Goal: Find specific fact: Find specific page/section

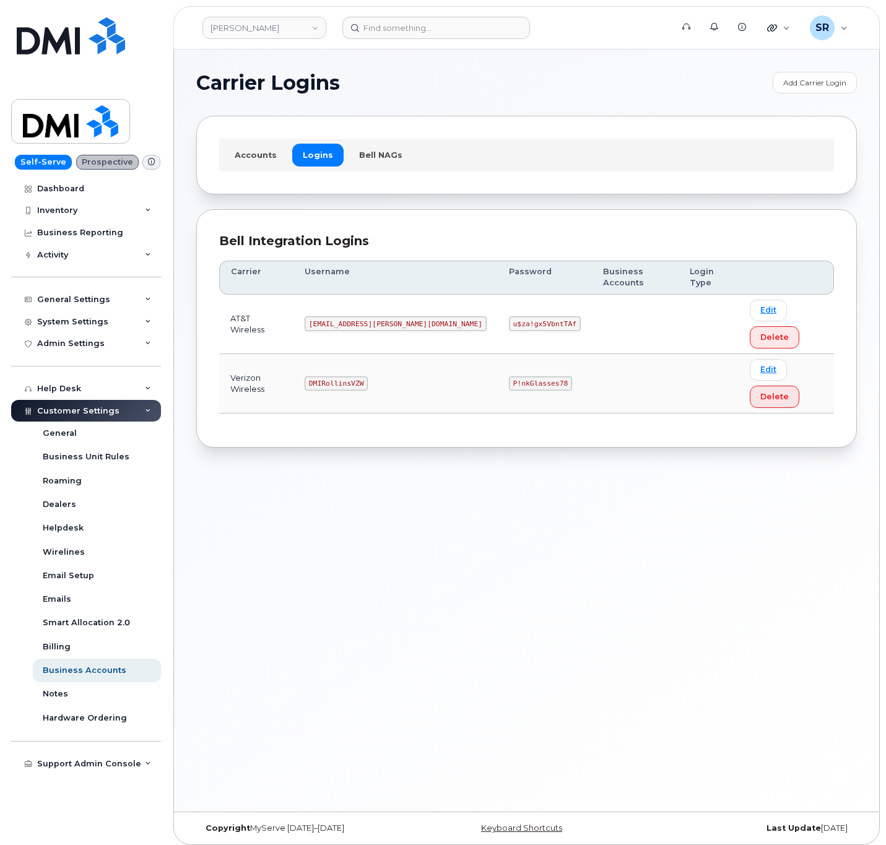
click at [345, 376] on code "DMIRollinsVZW" at bounding box center [335, 383] width 63 height 15
copy code "DMIRollinsVZW"
click at [509, 376] on code "P!nkGlasses78" at bounding box center [540, 383] width 63 height 15
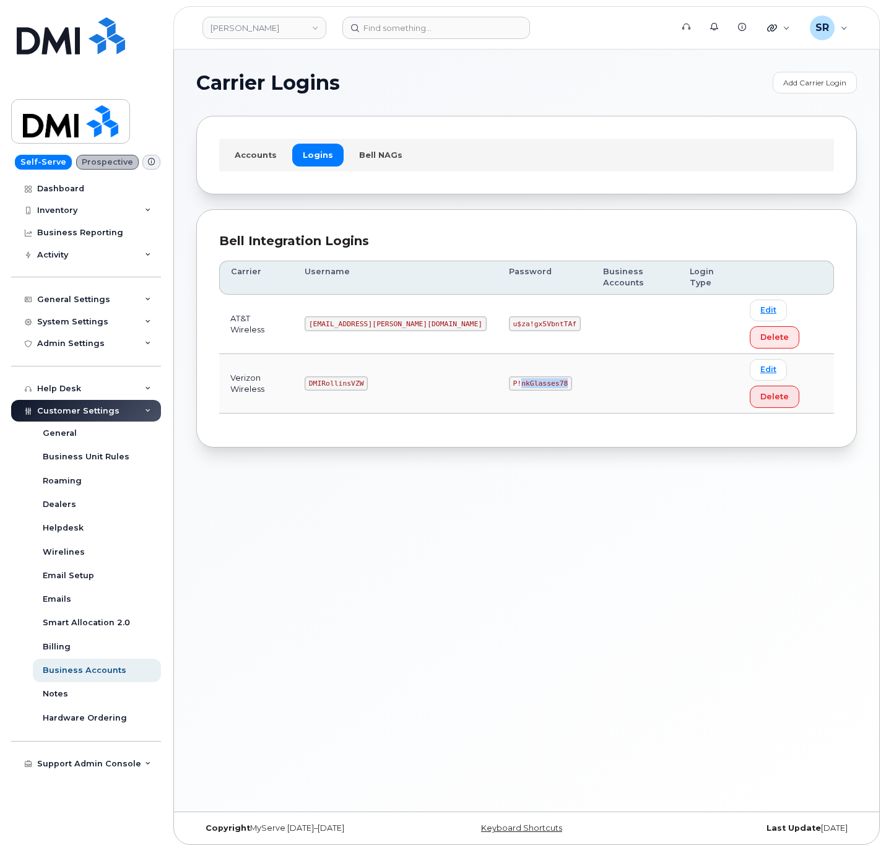
click at [509, 376] on code "P!nkGlasses78" at bounding box center [540, 383] width 63 height 15
copy code "P!nkGlasses78"
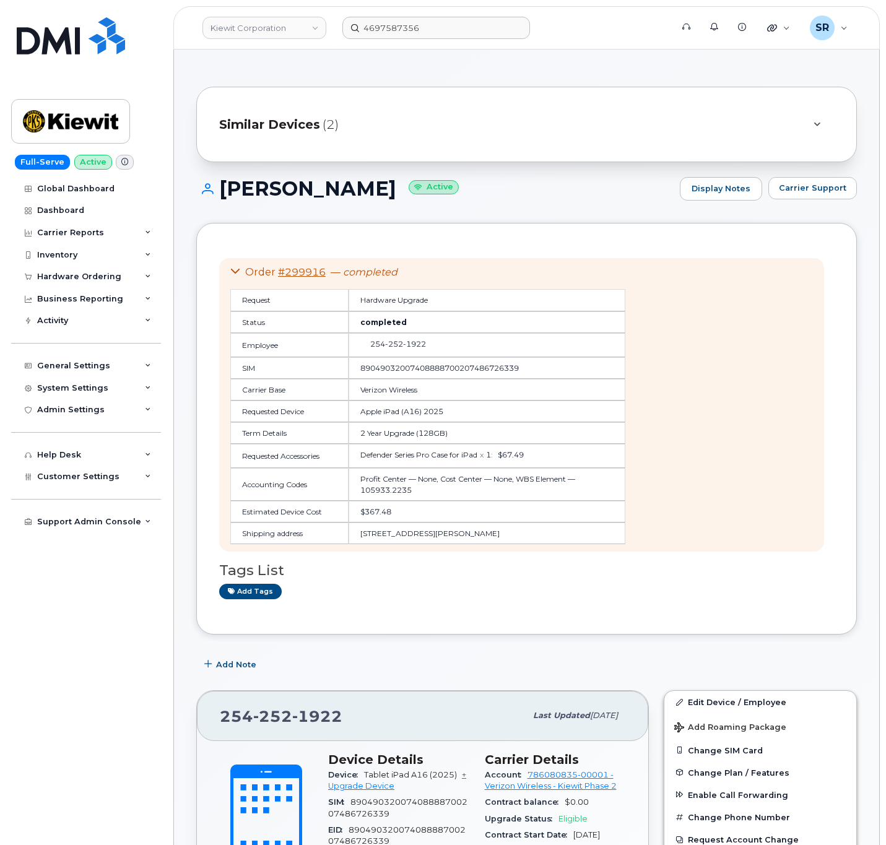
scroll to position [186, 0]
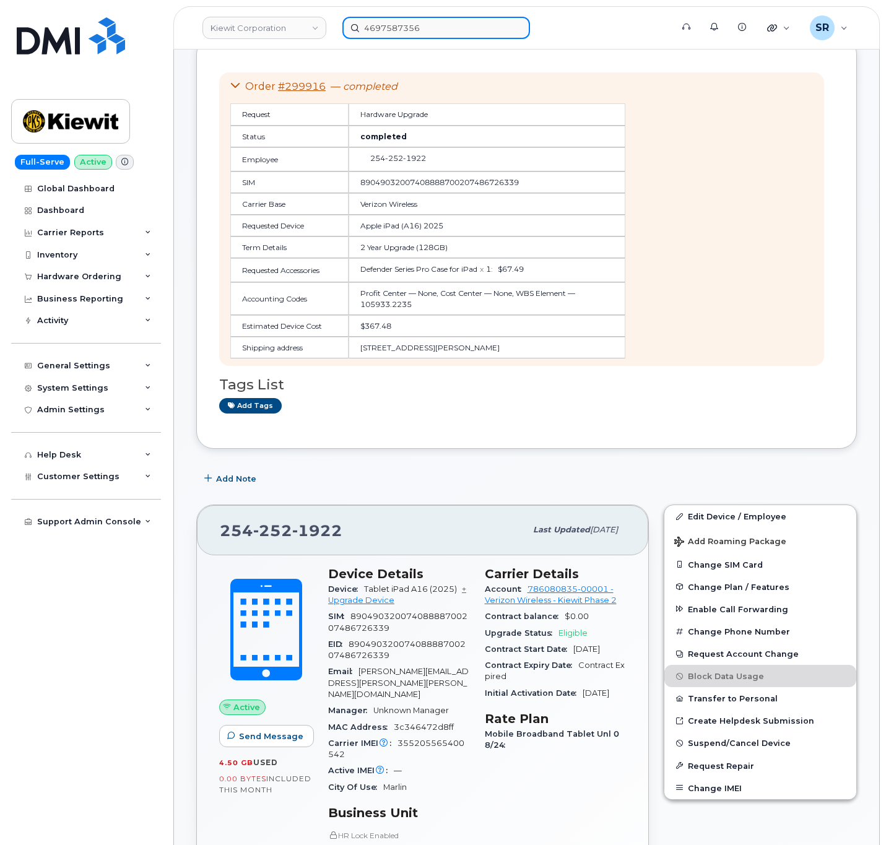
click at [369, 19] on input "4697587356" at bounding box center [436, 28] width 188 height 22
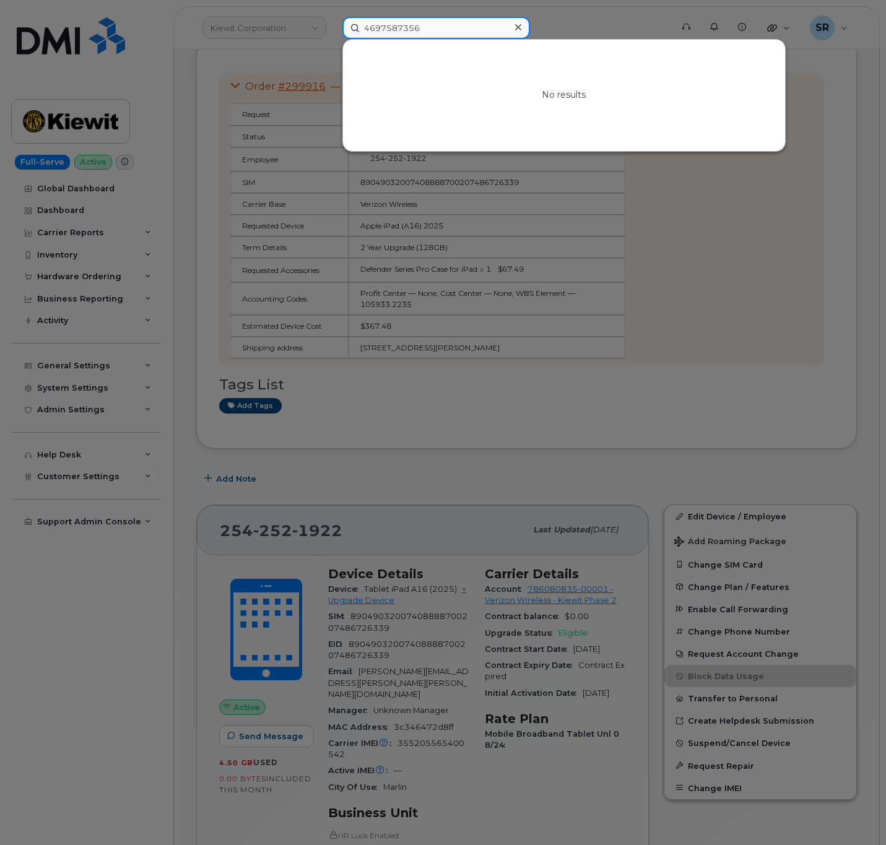
click at [369, 19] on input "4697587356" at bounding box center [436, 28] width 188 height 22
paste input "Darrell Bickford Sr"
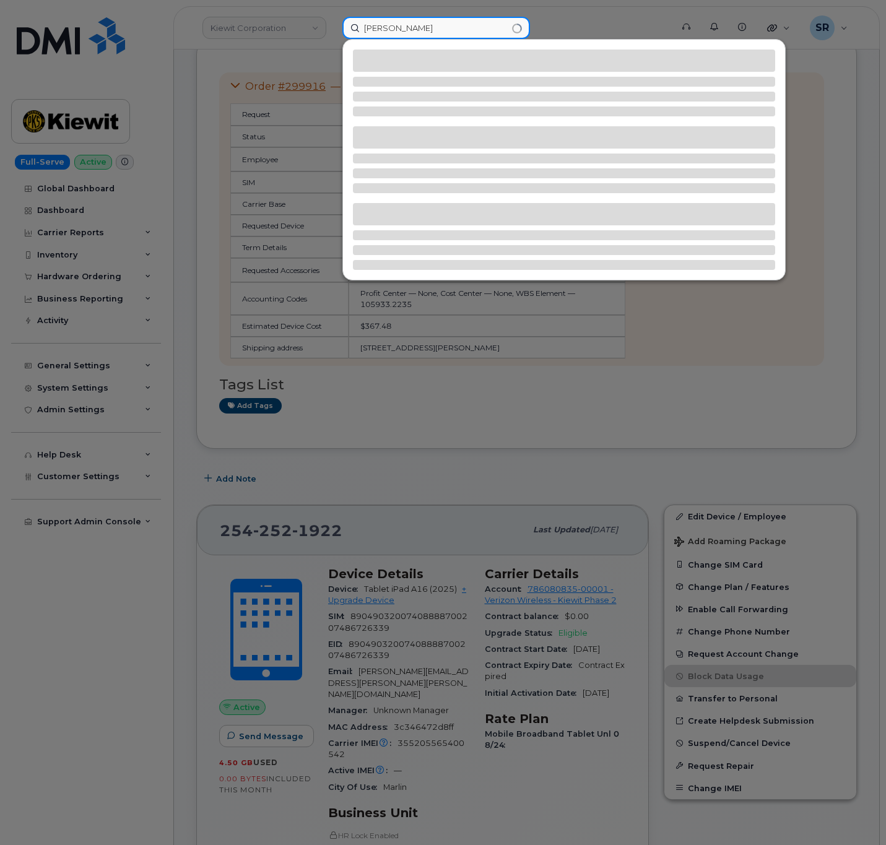
type input "Darrell Bickford Sr"
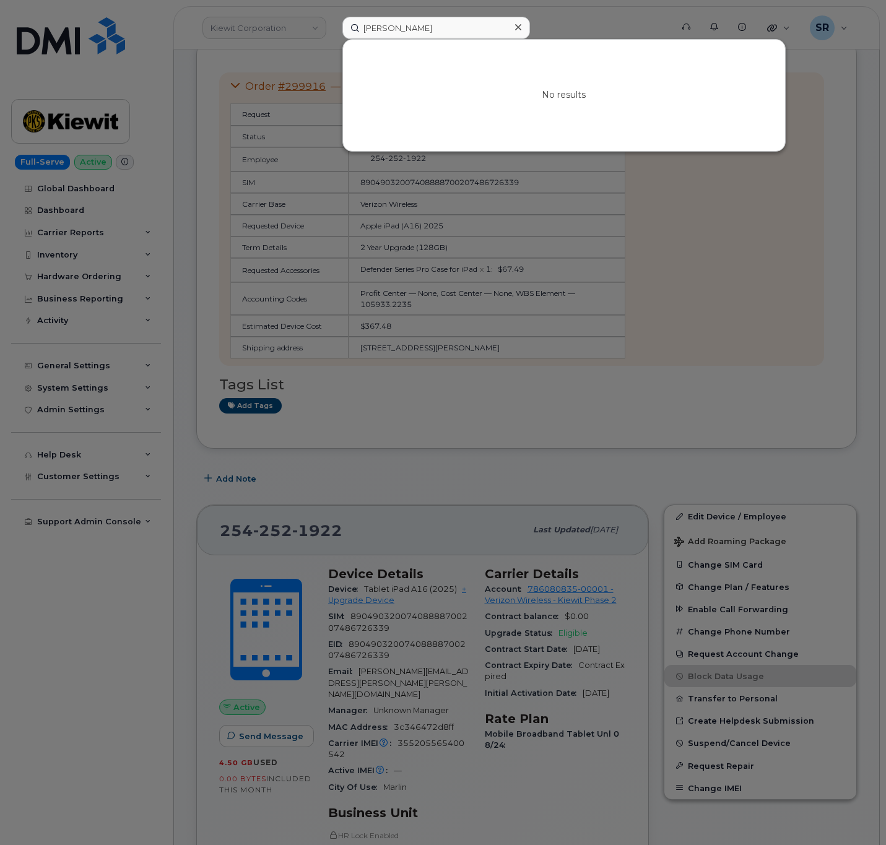
click at [288, 132] on div at bounding box center [443, 422] width 886 height 845
